Goal: Task Accomplishment & Management: Use online tool/utility

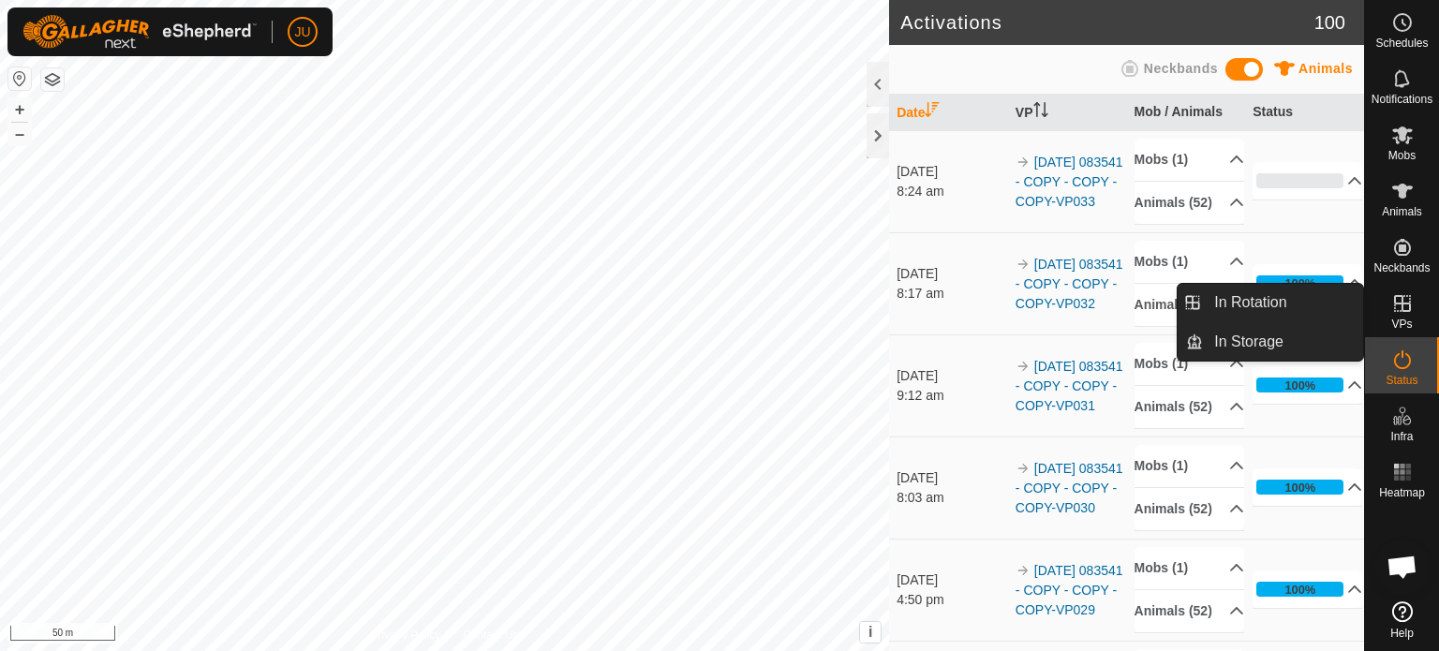
click at [1407, 295] on icon at bounding box center [1402, 303] width 17 height 17
click at [1289, 308] on link "In Rotation" at bounding box center [1283, 302] width 160 height 37
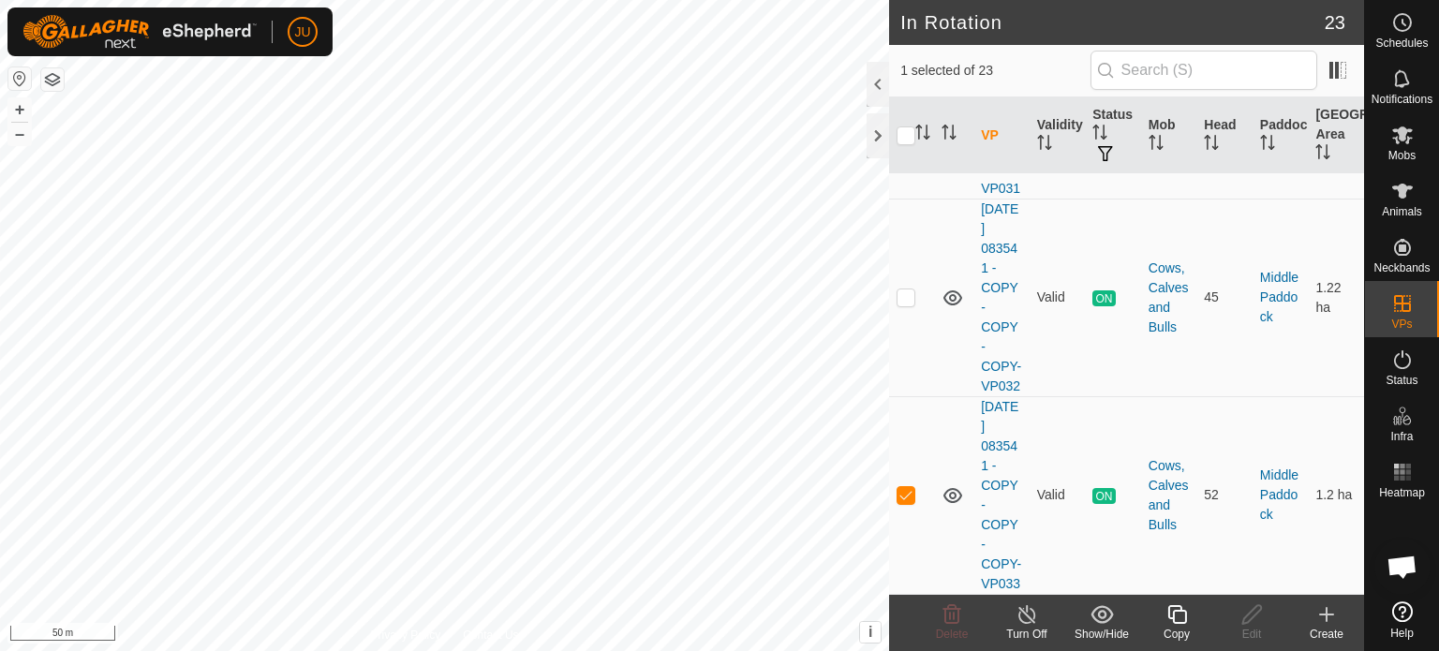
scroll to position [4907, 0]
click at [1181, 623] on icon at bounding box center [1177, 614] width 19 height 19
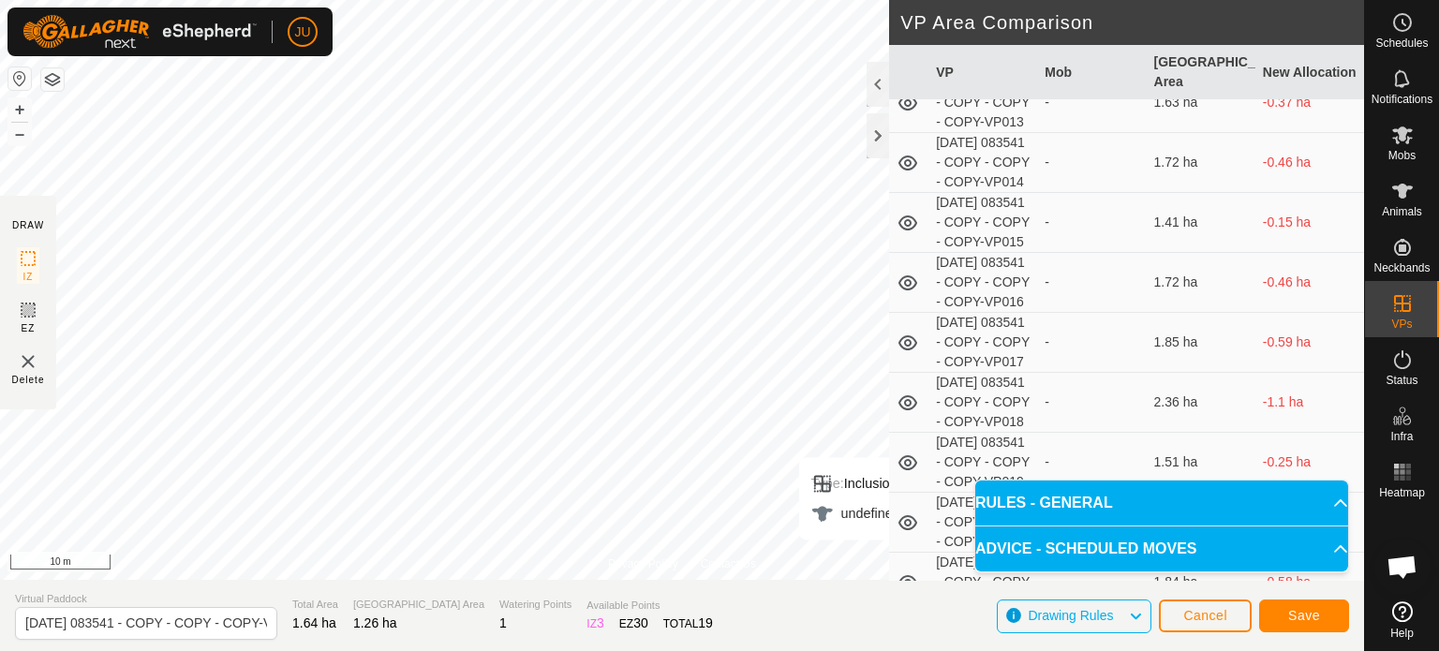
scroll to position [281, 0]
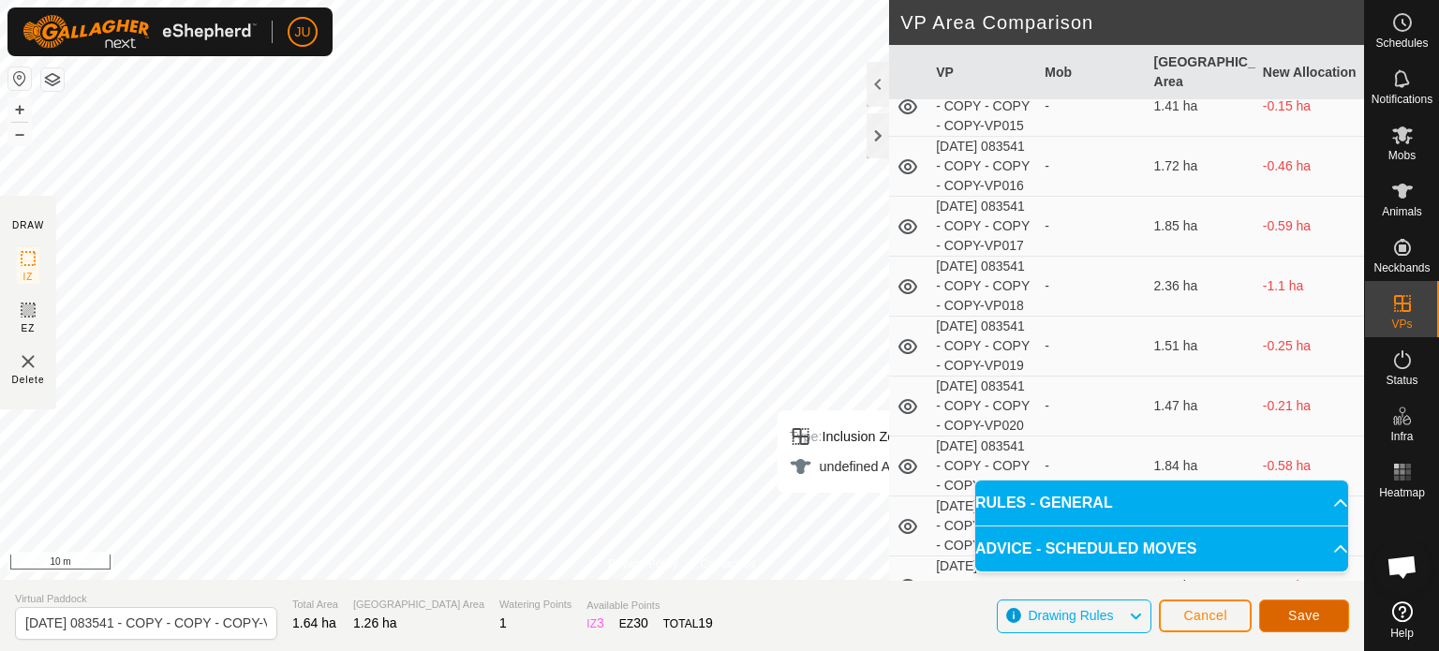
click at [1285, 613] on button "Save" at bounding box center [1304, 616] width 90 height 33
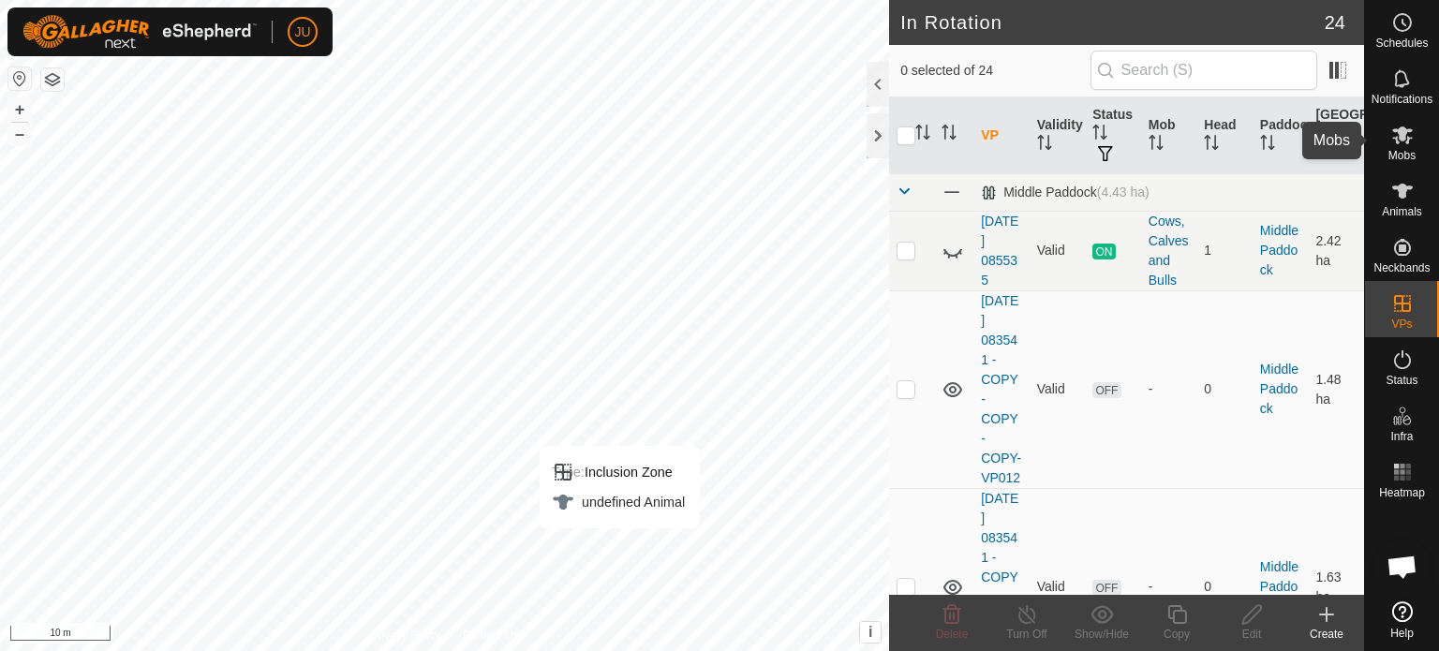
click at [1413, 130] on es-mob-svg-icon at bounding box center [1403, 135] width 34 height 30
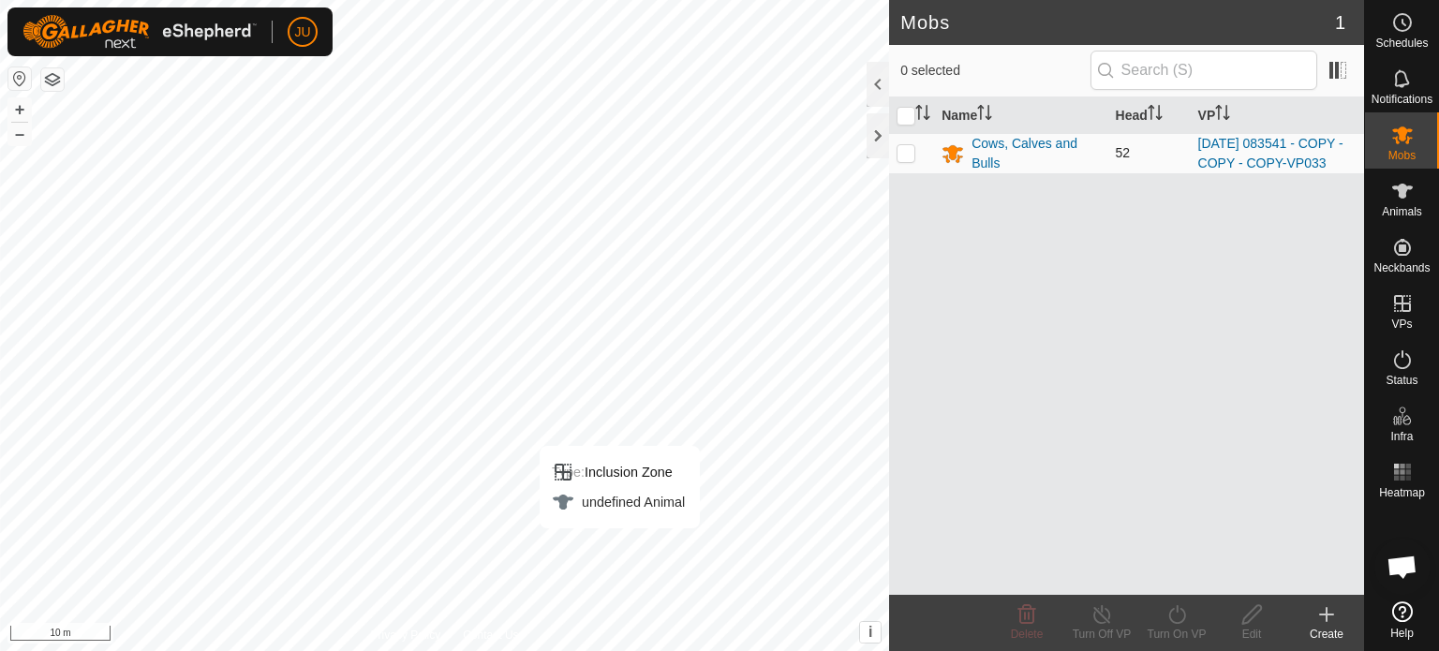
click at [902, 160] on p-checkbox at bounding box center [906, 152] width 19 height 15
checkbox input "true"
click at [1169, 614] on icon at bounding box center [1177, 614] width 17 height 19
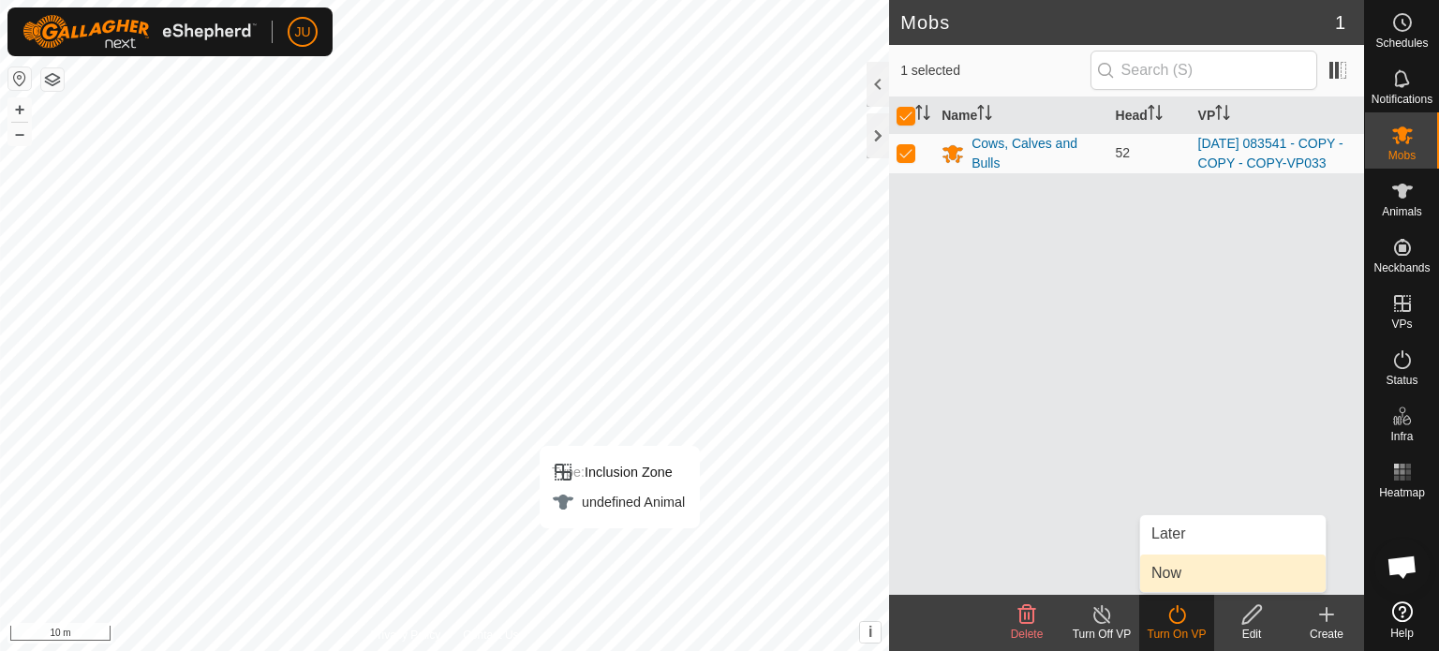
click at [1182, 581] on link "Now" at bounding box center [1233, 573] width 186 height 37
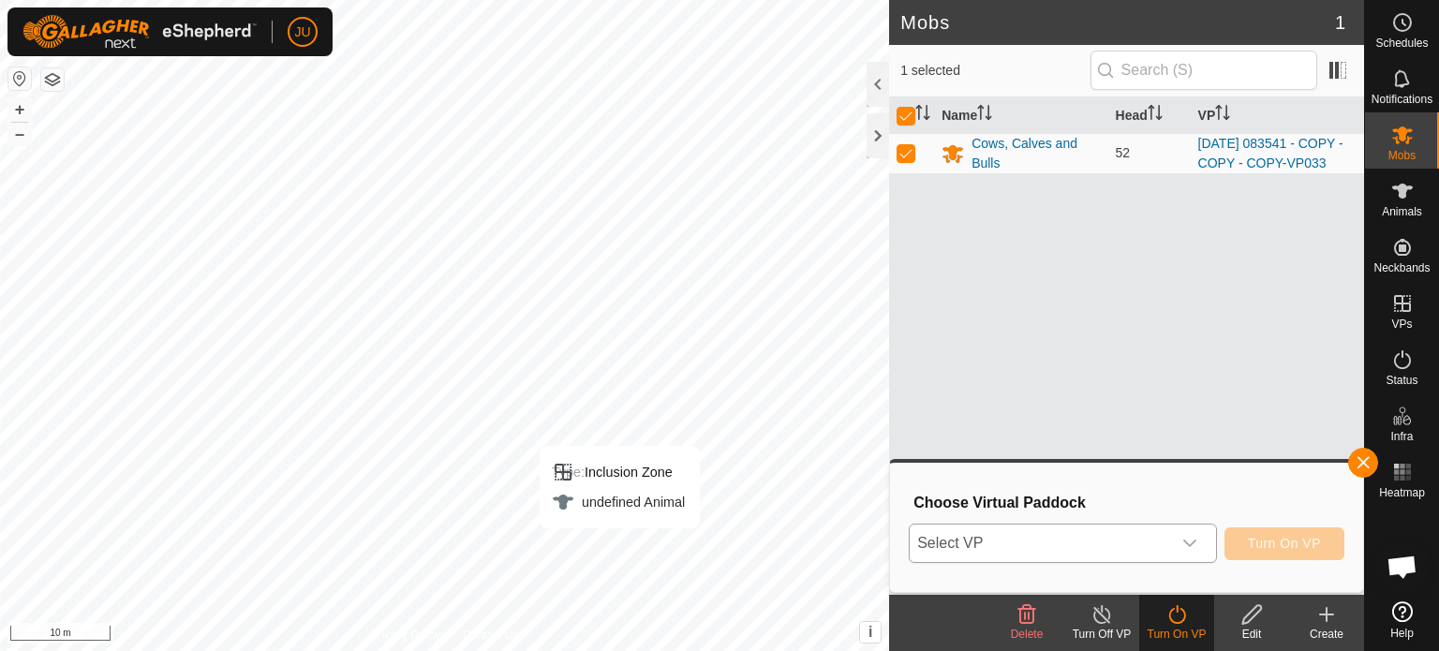
click at [1198, 538] on icon "dropdown trigger" at bounding box center [1190, 543] width 15 height 15
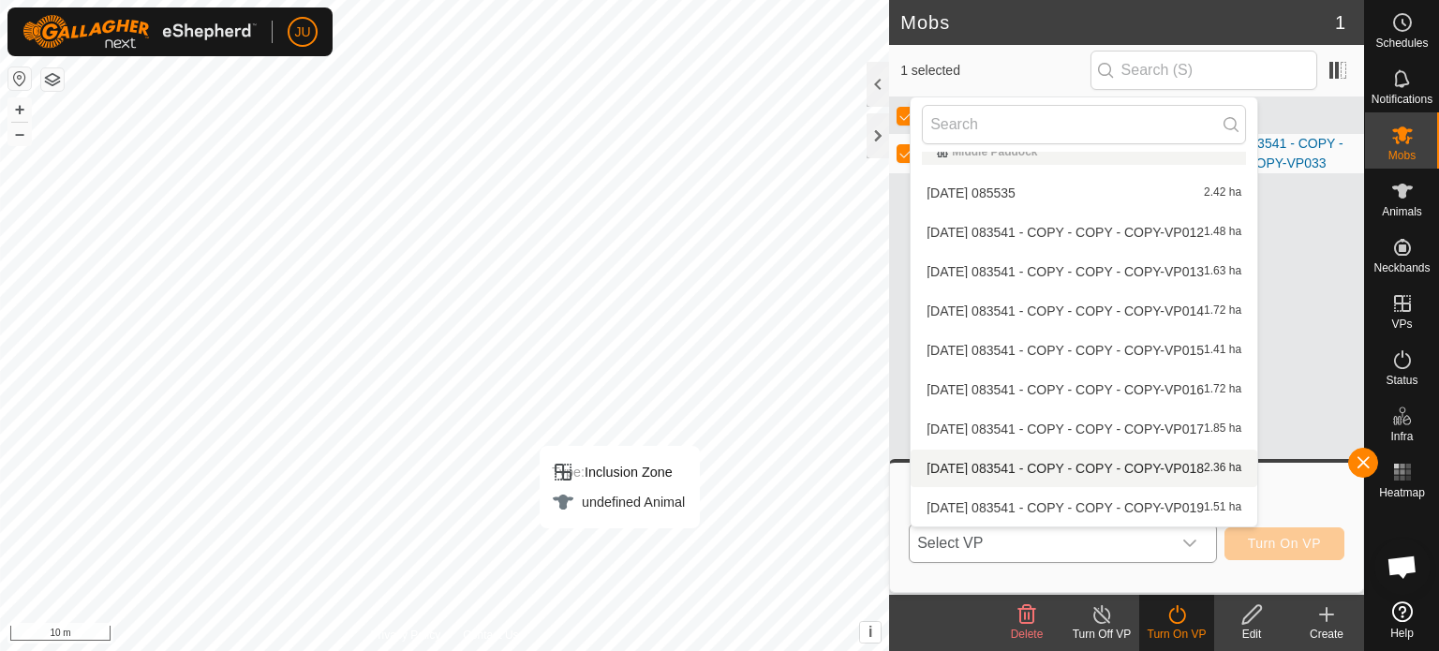
scroll to position [611, 0]
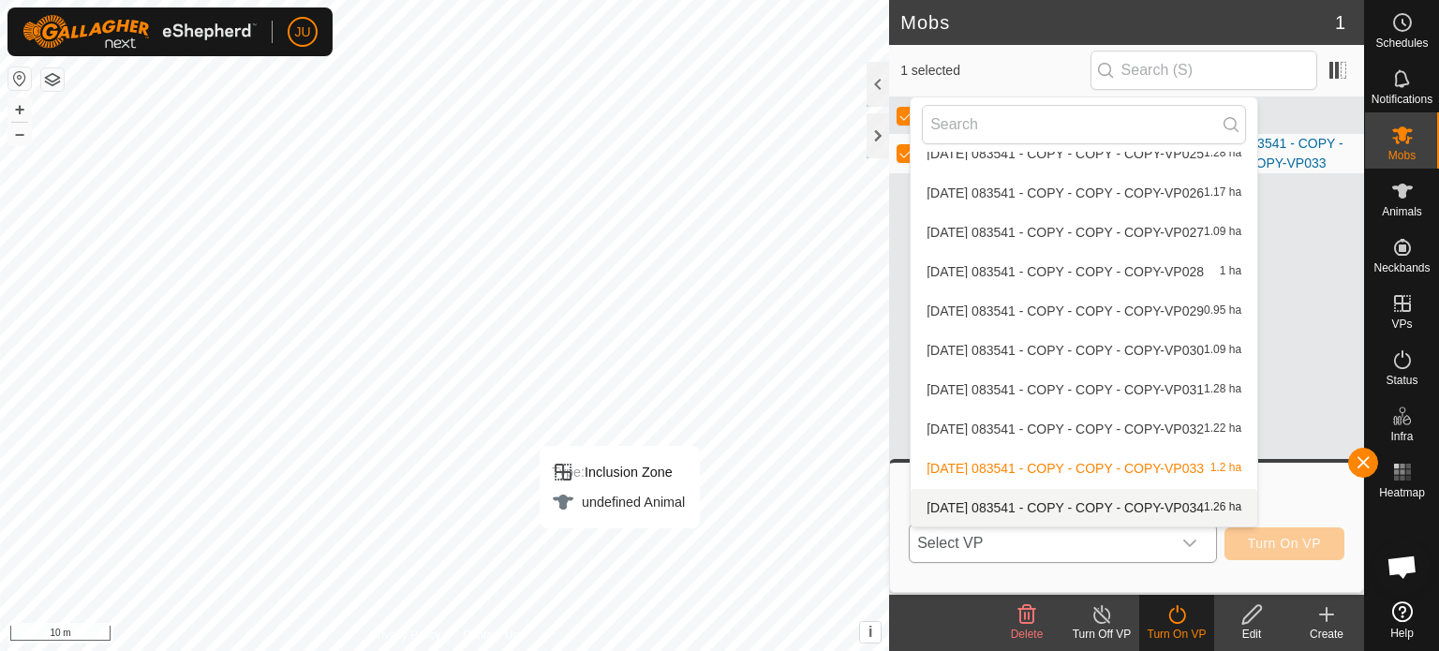
click at [1163, 502] on li "[DATE] 083541 - COPY - COPY - COPY-VP034 1.26 ha" at bounding box center [1084, 507] width 347 height 37
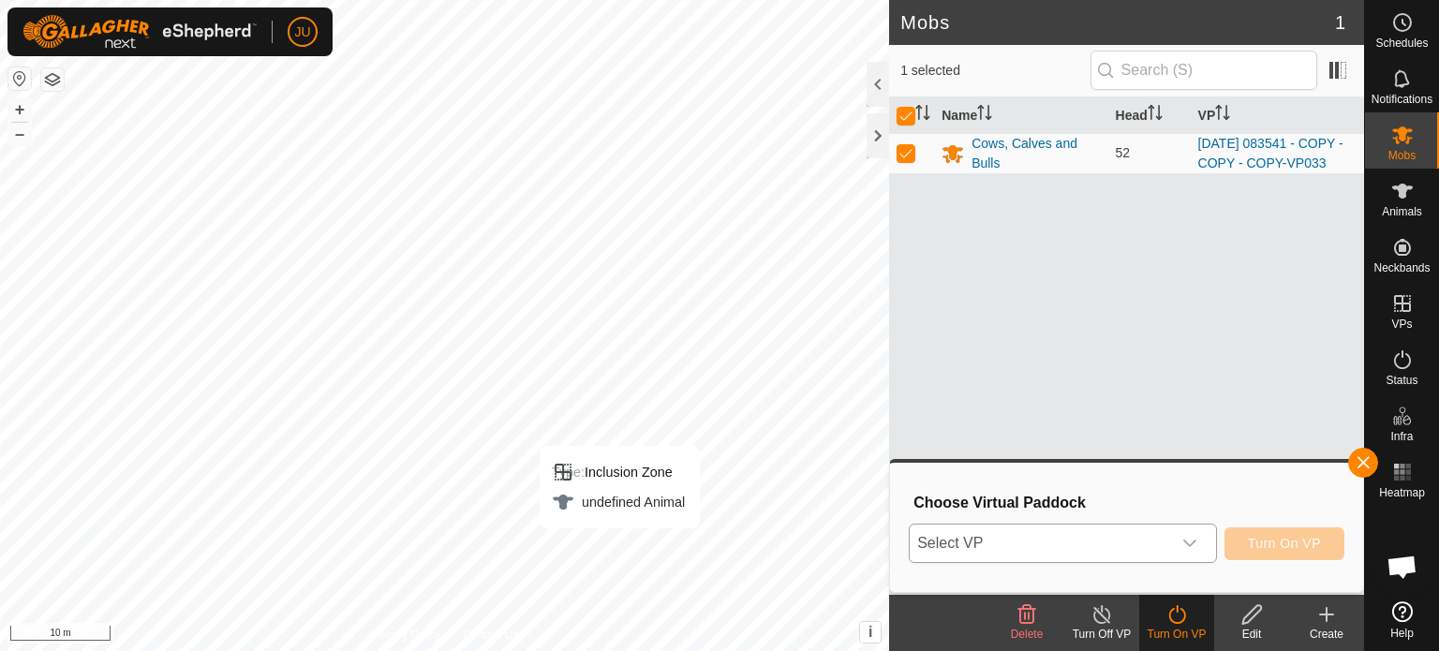
click at [1196, 542] on icon "dropdown trigger" at bounding box center [1190, 543] width 13 height 7
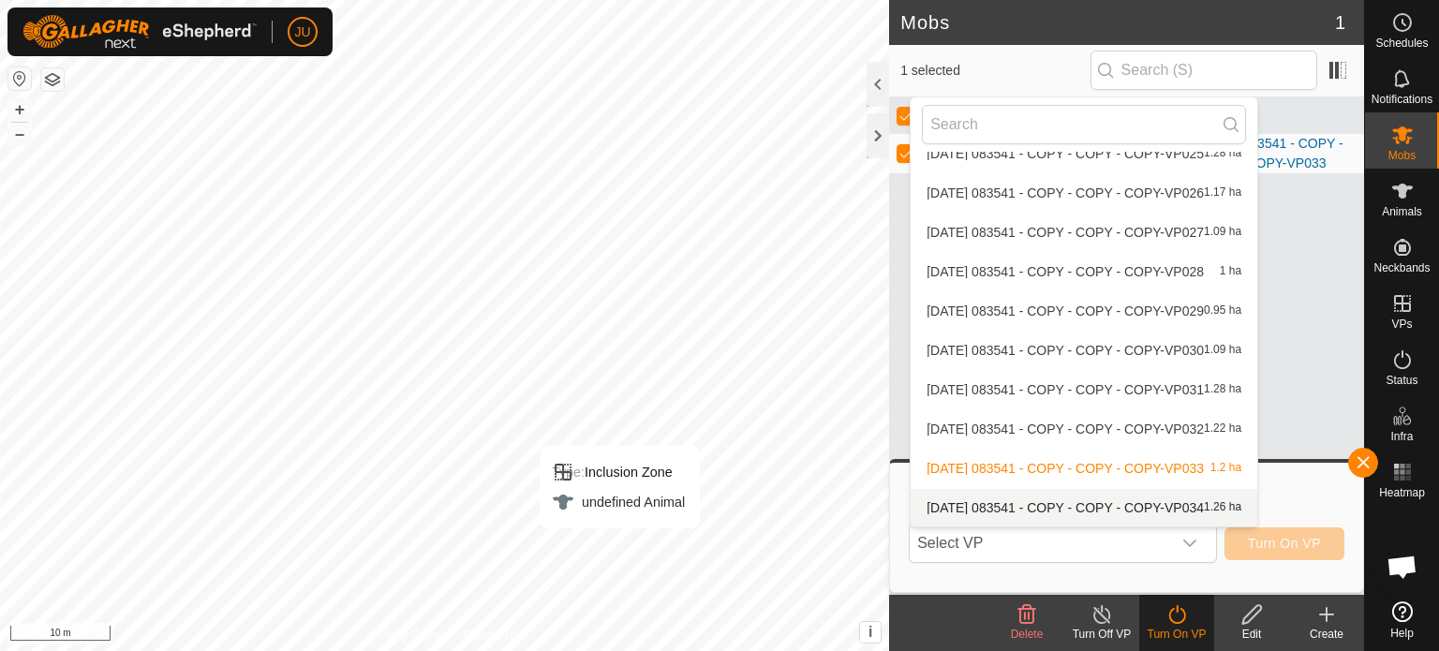
click at [1184, 506] on li "[DATE] 083541 - COPY - COPY - COPY-VP034 1.26 ha" at bounding box center [1084, 507] width 347 height 37
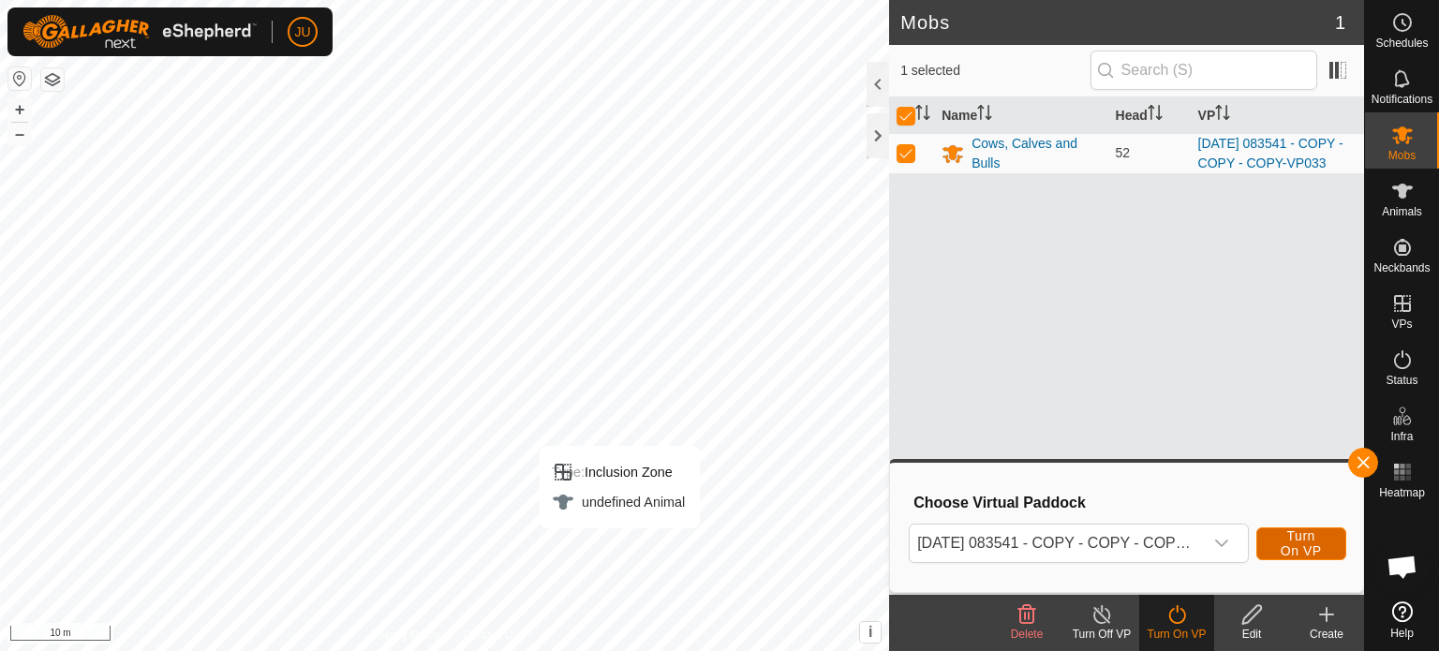
click at [1297, 541] on span "Turn On VP" at bounding box center [1301, 544] width 43 height 30
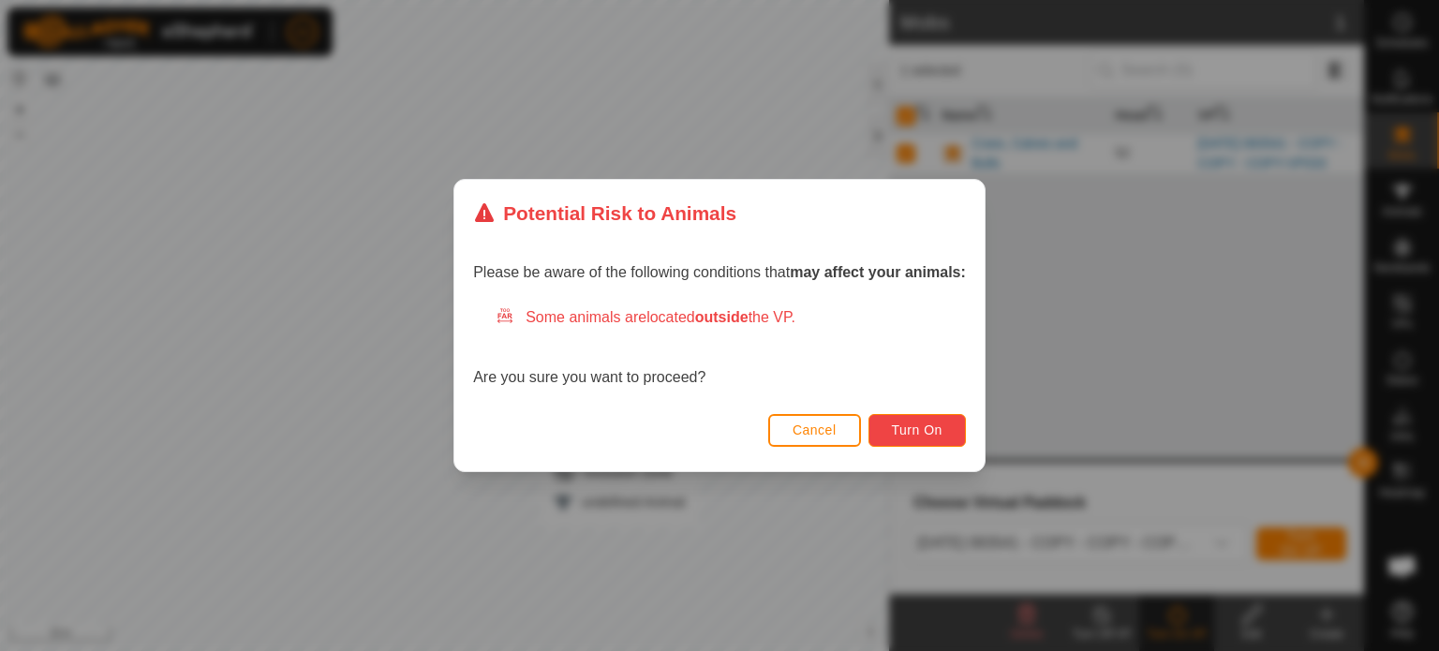
click at [923, 425] on span "Turn On" at bounding box center [917, 430] width 51 height 15
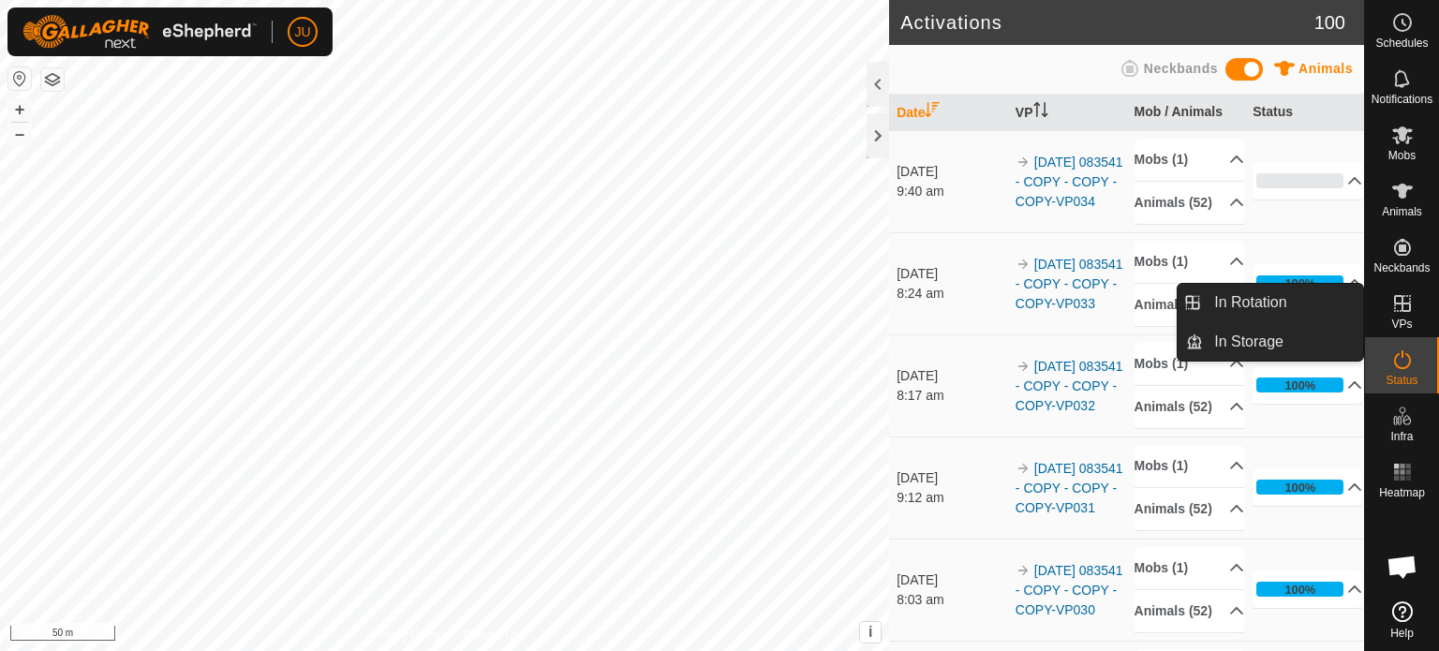
click at [1405, 305] on icon at bounding box center [1403, 303] width 22 height 22
click at [1315, 304] on link "In Rotation" at bounding box center [1283, 302] width 160 height 37
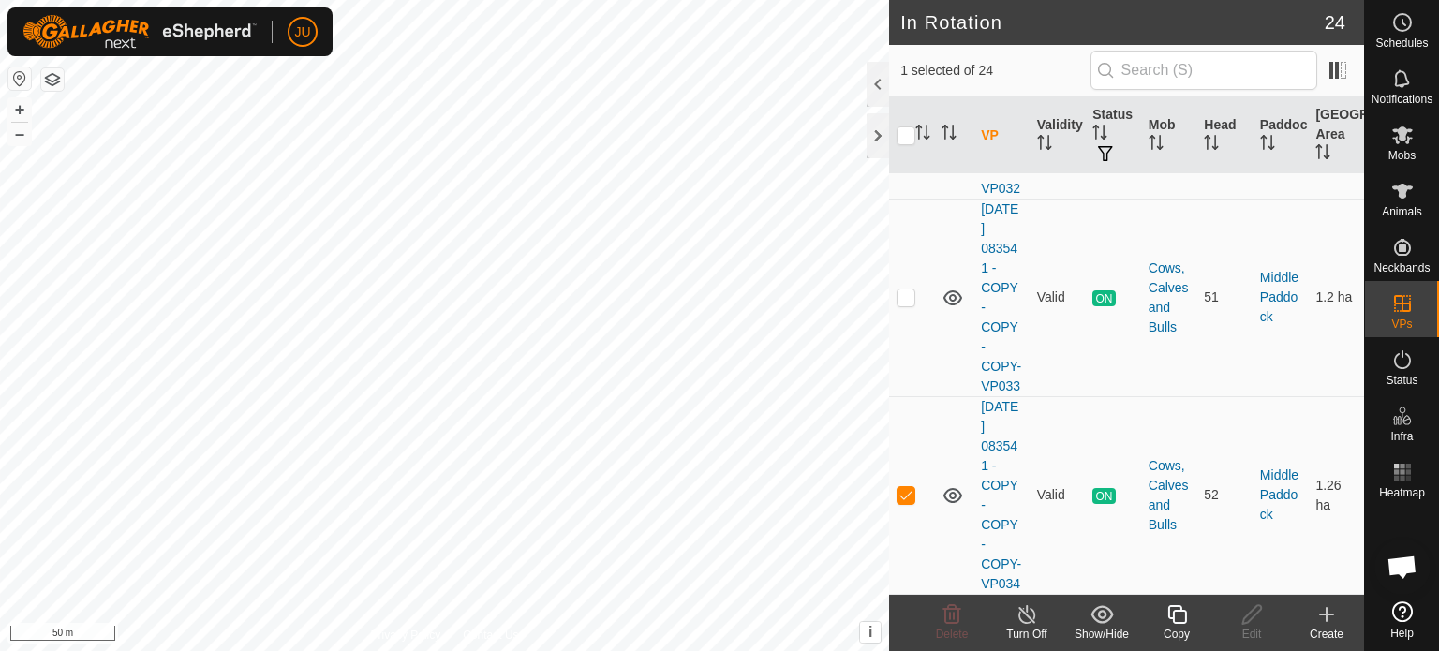
scroll to position [5143, 0]
click at [1183, 616] on icon at bounding box center [1177, 614] width 23 height 22
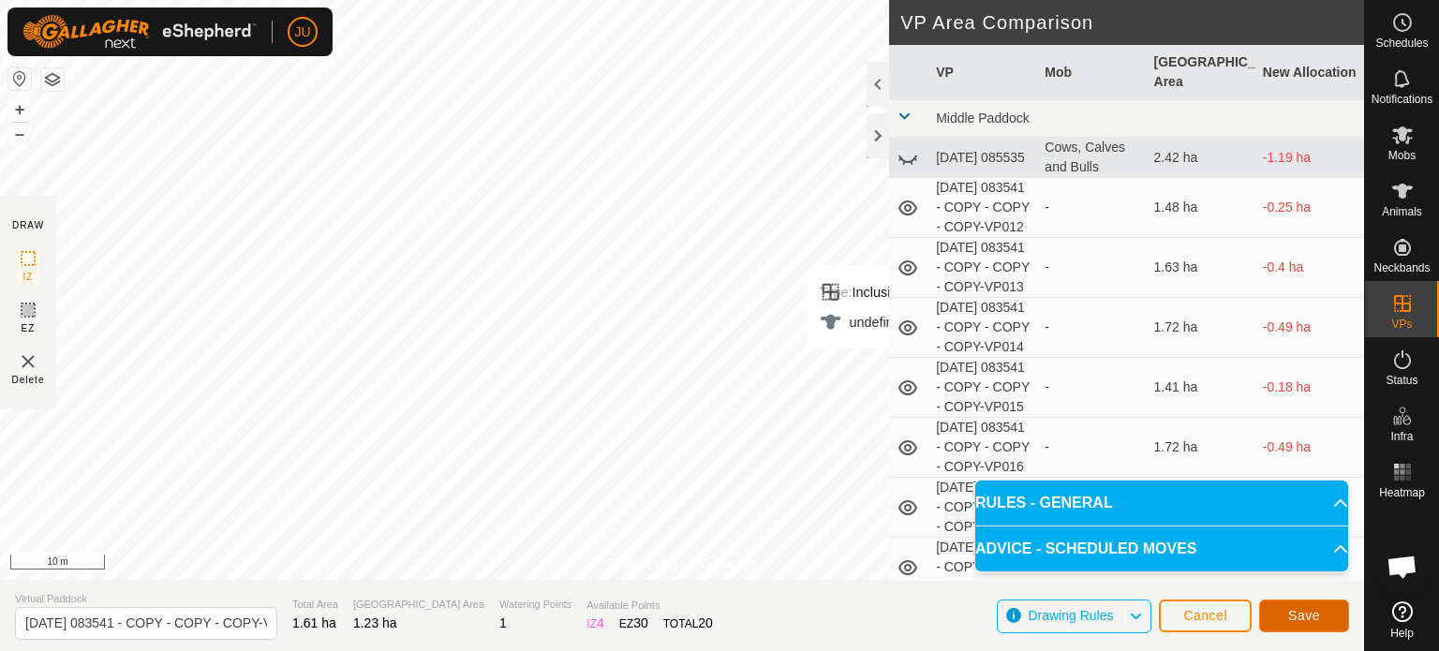
click at [1302, 613] on span "Save" at bounding box center [1304, 615] width 32 height 15
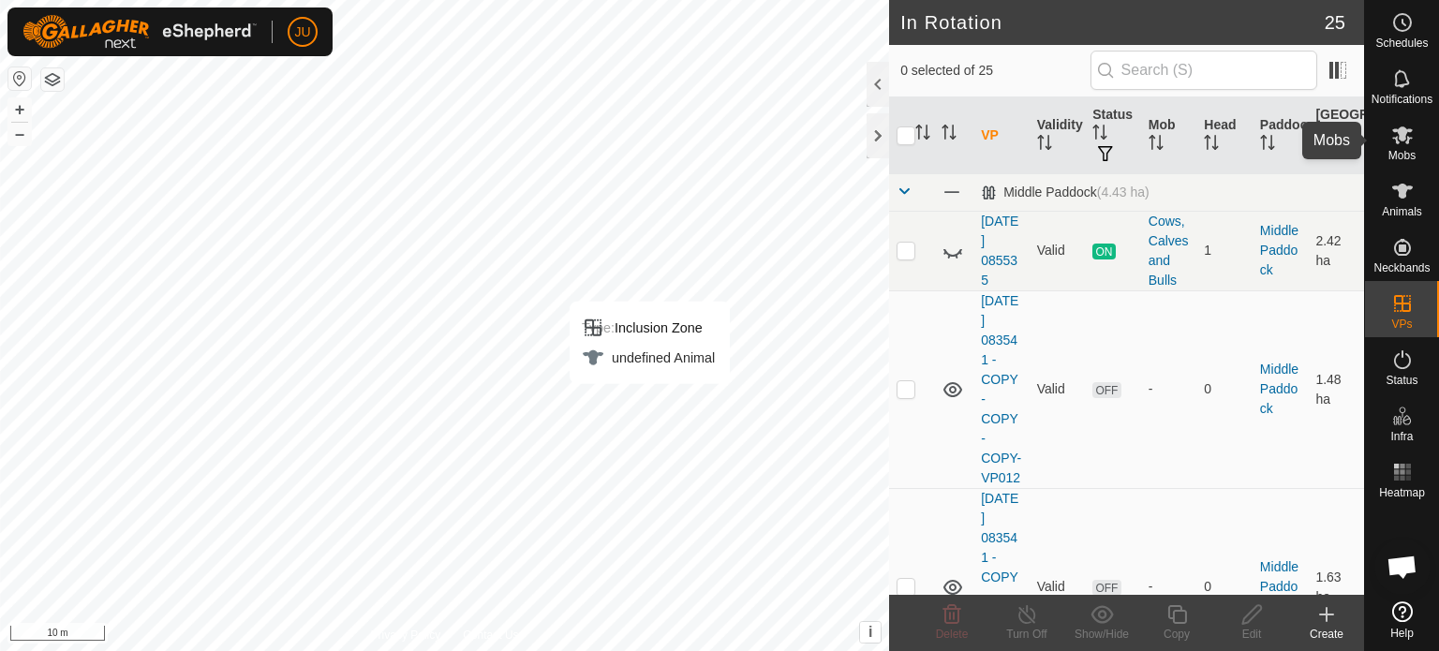
click at [1411, 143] on icon at bounding box center [1403, 135] width 22 height 22
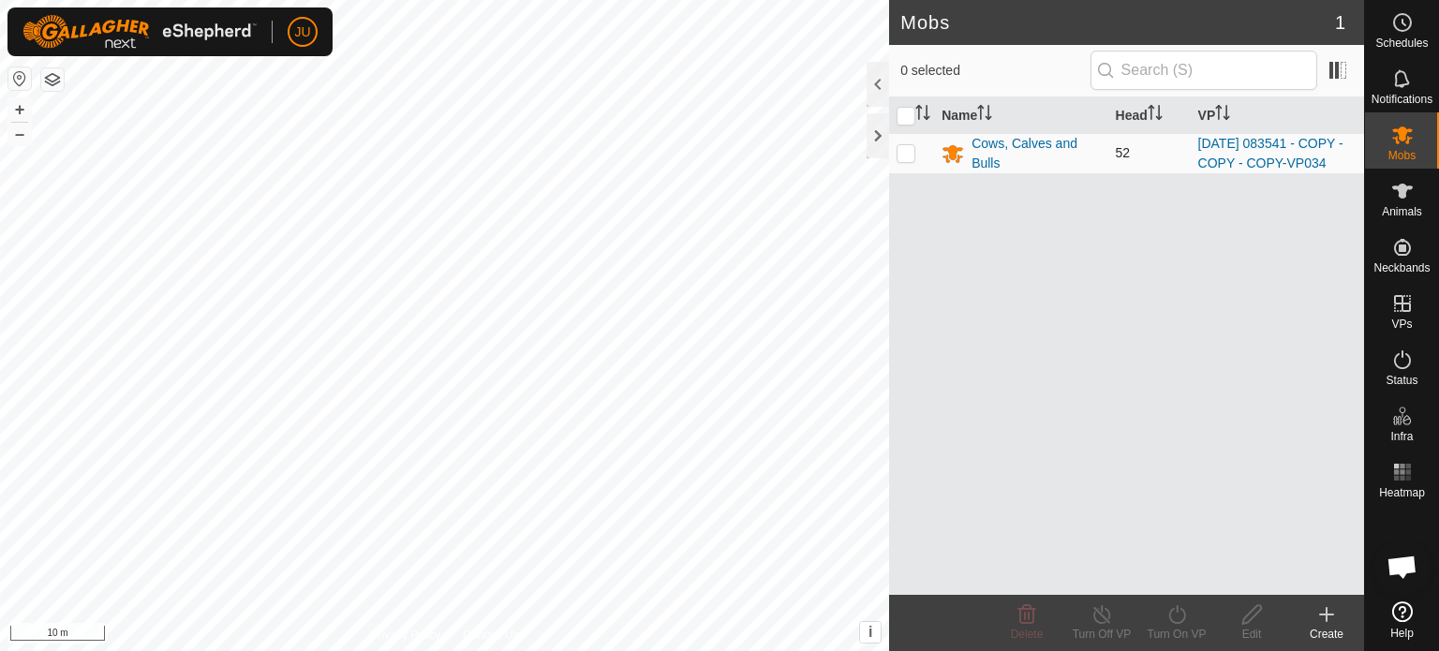
click at [903, 160] on p-checkbox at bounding box center [906, 152] width 19 height 15
checkbox input "true"
click at [1178, 612] on icon at bounding box center [1177, 614] width 23 height 22
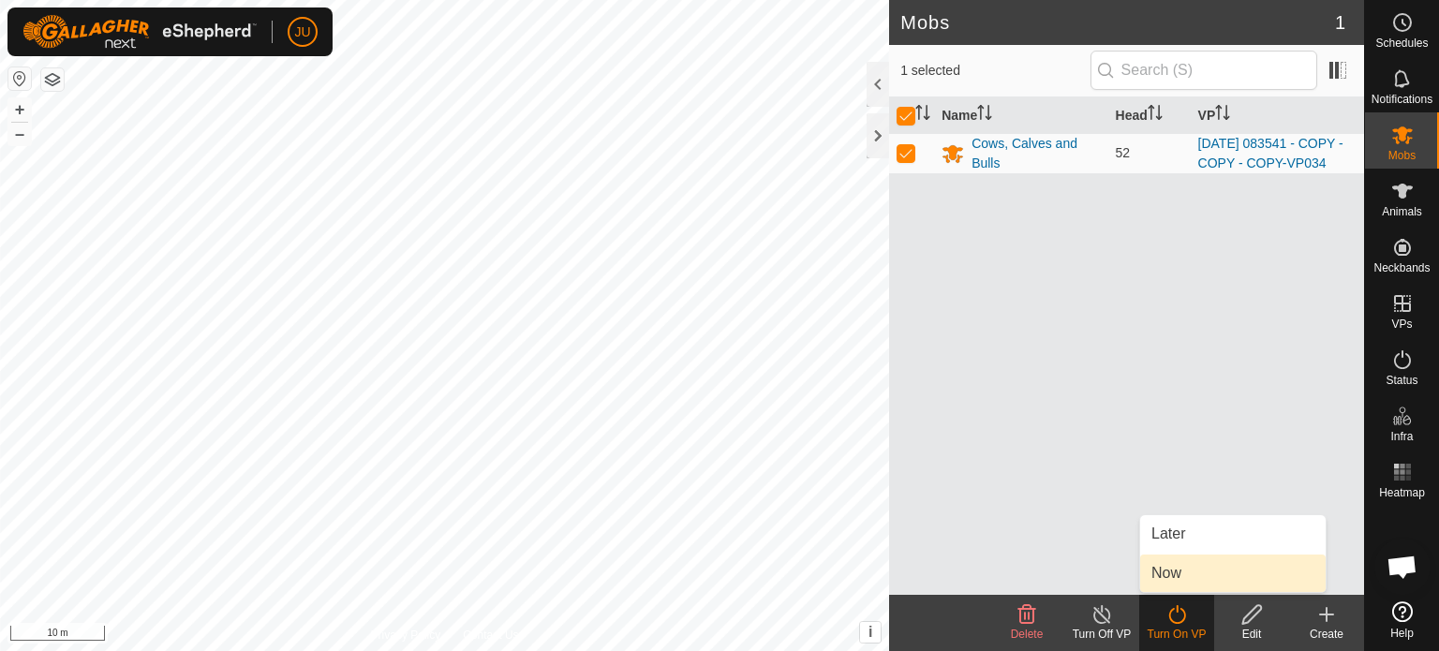
click at [1170, 566] on link "Now" at bounding box center [1233, 573] width 186 height 37
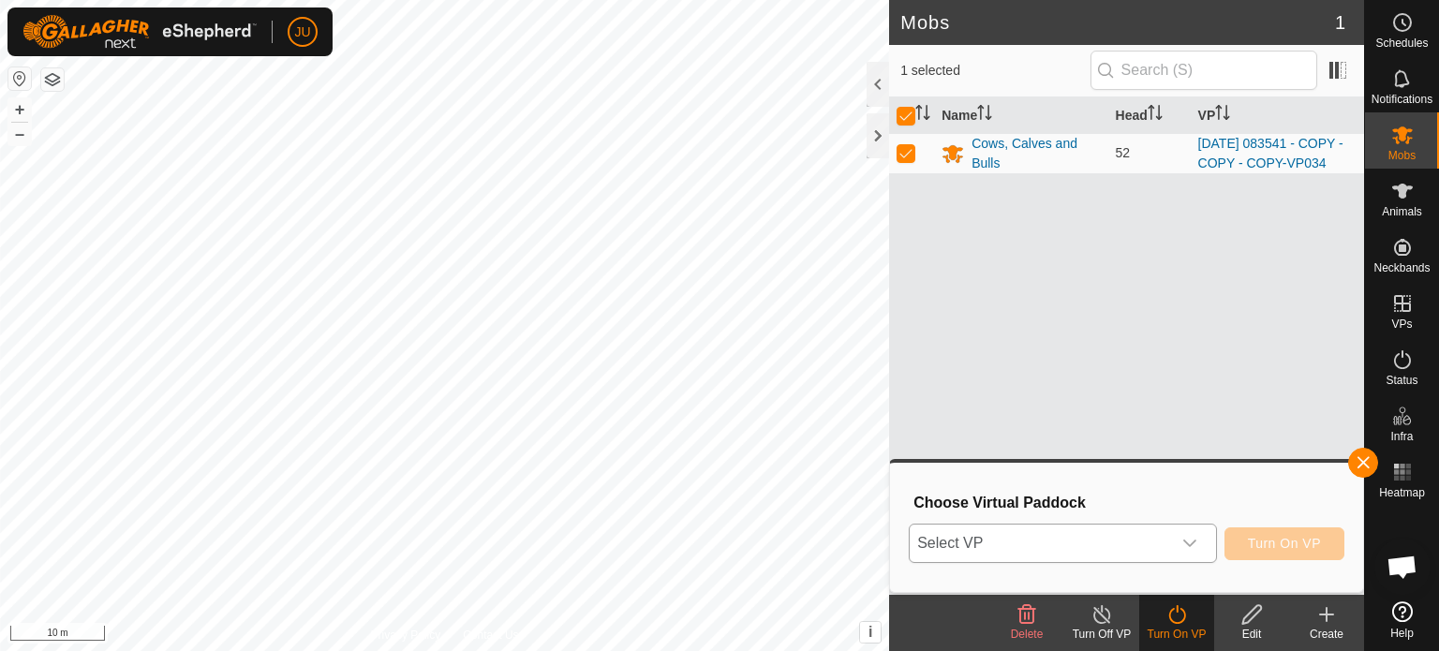
click at [1192, 536] on icon "dropdown trigger" at bounding box center [1190, 543] width 15 height 15
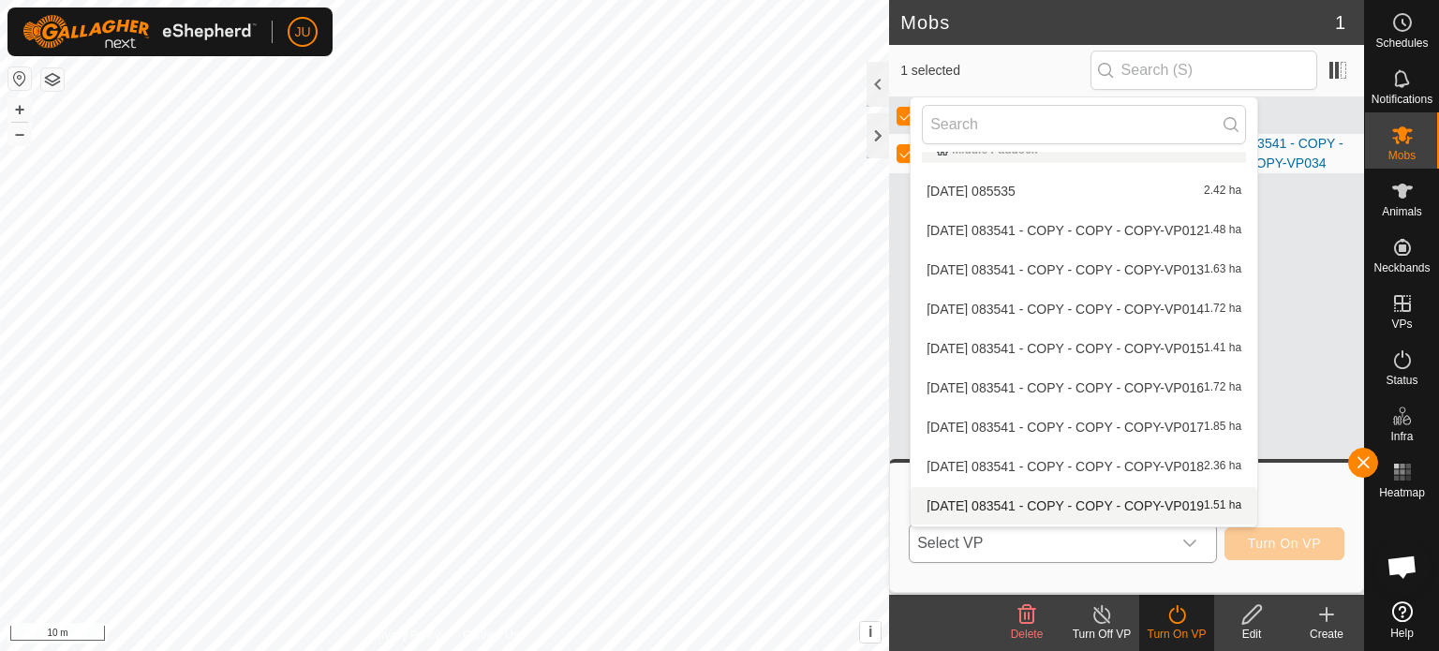
scroll to position [650, 0]
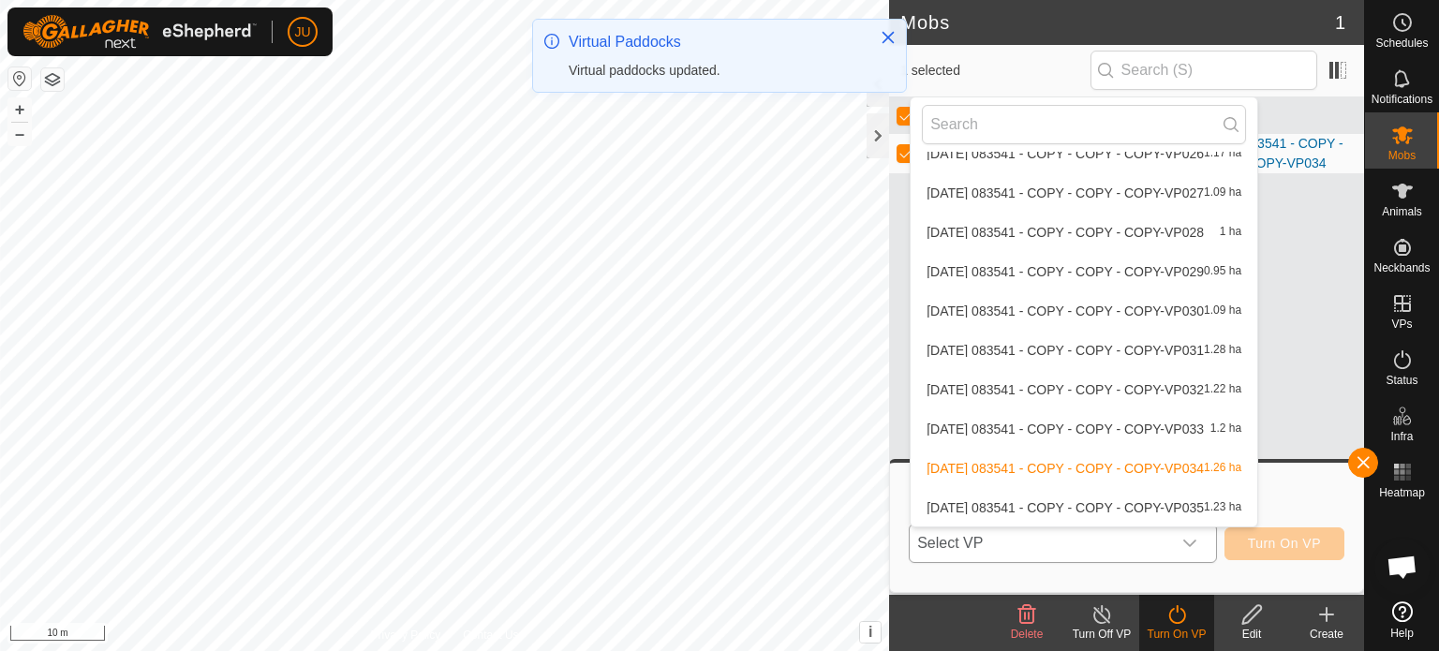
click at [1176, 503] on li "[DATE] 083541 - COPY - COPY - COPY-VP035 1.23 ha" at bounding box center [1084, 507] width 347 height 37
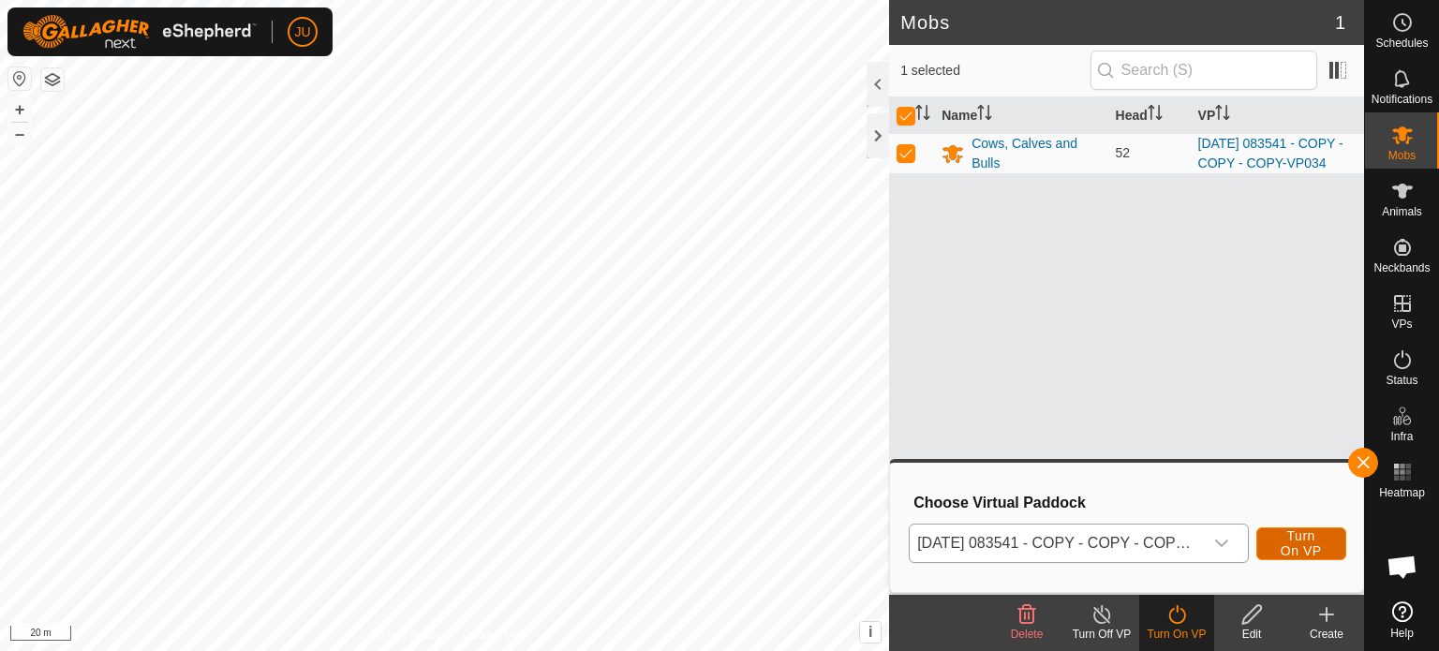
click at [1309, 540] on span "Turn On VP" at bounding box center [1301, 544] width 43 height 30
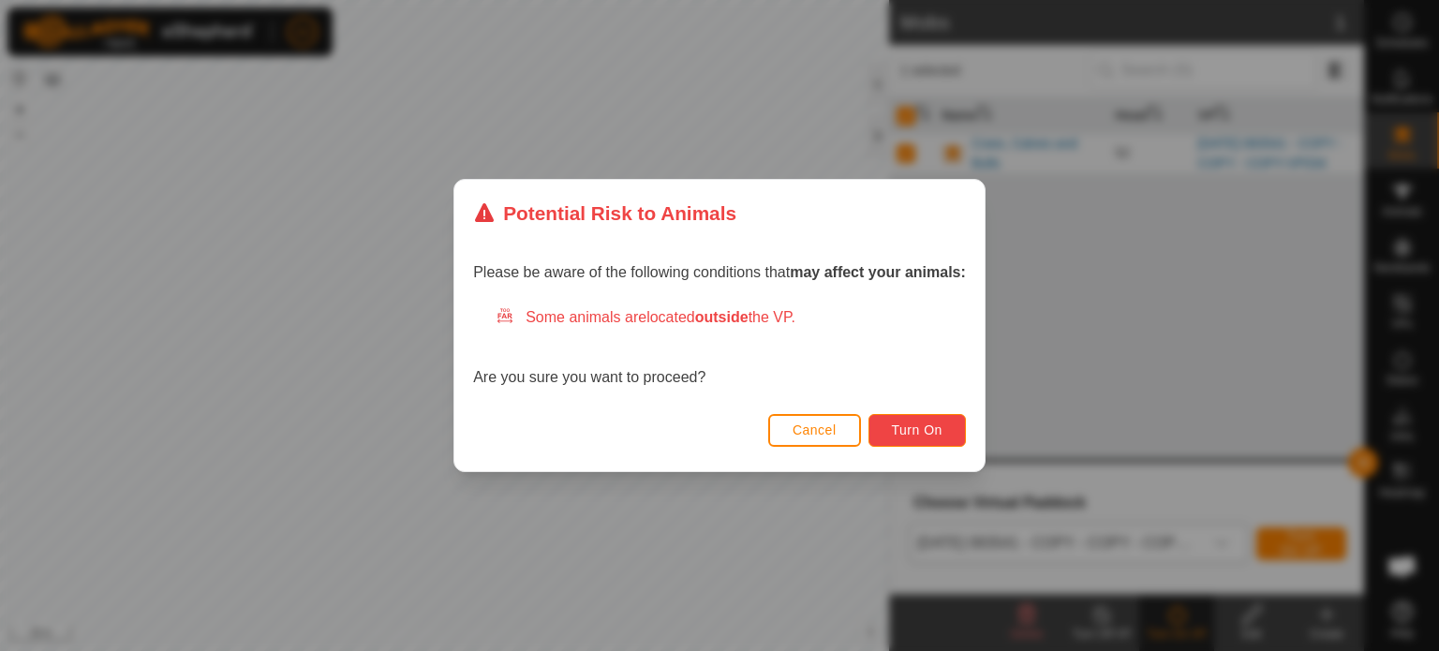
click at [918, 429] on span "Turn On" at bounding box center [917, 430] width 51 height 15
